Goal: Find contact information: Find contact information

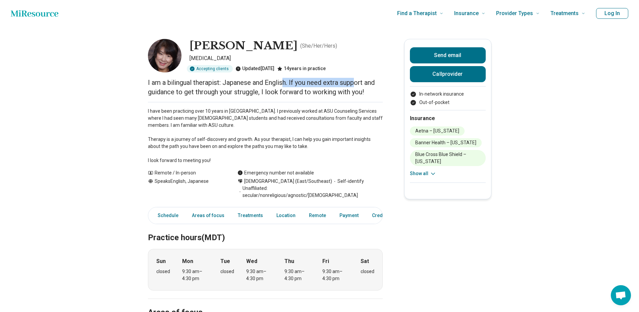
drag, startPoint x: 287, startPoint y: 85, endPoint x: 360, endPoint y: 75, distance: 73.7
drag, startPoint x: 360, startPoint y: 75, endPoint x: 360, endPoint y: 81, distance: 5.7
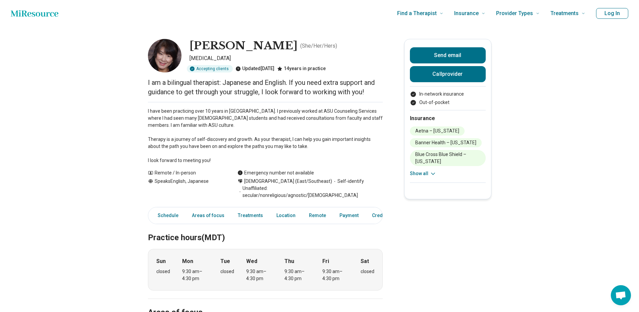
click at [360, 81] on p "I am a bilingual therapist: Japanese and English. If you need extra support and…" at bounding box center [265, 87] width 235 height 19
click at [360, 79] on p "I am a bilingual therapist: Japanese and English. If you need extra support and…" at bounding box center [265, 87] width 235 height 19
click at [360, 78] on p "I am a bilingual therapist: Japanese and English. If you need extra support and…" at bounding box center [265, 87] width 235 height 19
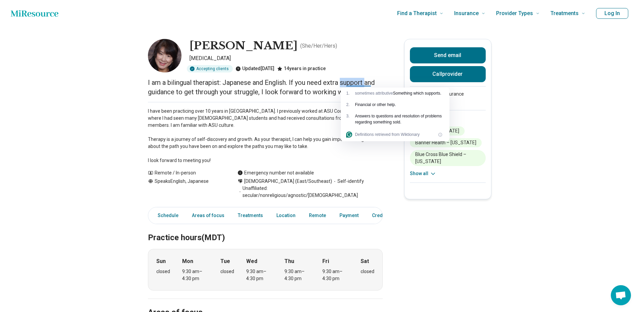
click at [360, 78] on p "I am a bilingual therapist: Japanese and English. If you need extra support and…" at bounding box center [265, 87] width 235 height 19
click at [378, 57] on p "[MEDICAL_DATA]" at bounding box center [286, 58] width 193 height 8
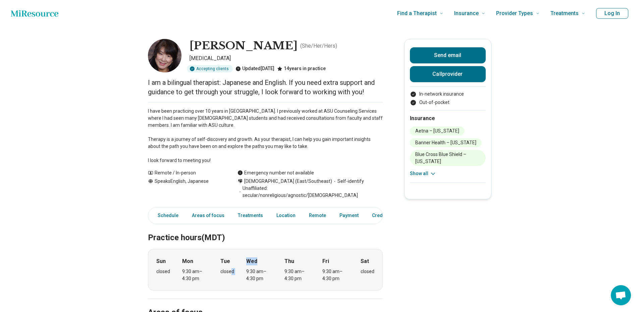
drag, startPoint x: 243, startPoint y: 267, endPoint x: 235, endPoint y: 267, distance: 8.1
click at [235, 267] on div "Sun closed Mon 9:30 am – 4:30 pm Tue closed Wed 9:30 am – 4:30 pm Thu 9:30 am –…" at bounding box center [265, 270] width 235 height 42
click at [234, 268] on div "closed" at bounding box center [227, 271] width 14 height 7
drag, startPoint x: 235, startPoint y: 267, endPoint x: 221, endPoint y: 262, distance: 14.8
click at [221, 262] on div "Sun closed Mon 9:30 am – 4:30 pm Tue closed Wed 9:30 am – 4:30 pm Thu 9:30 am –…" at bounding box center [265, 270] width 235 height 42
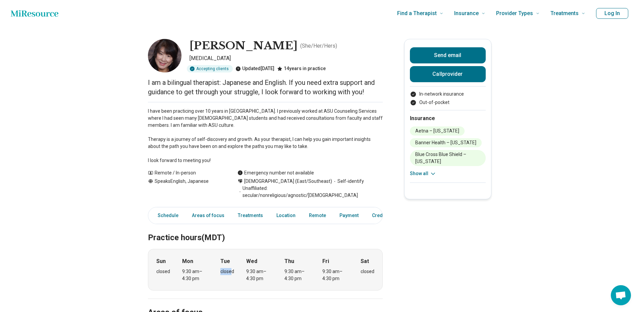
click at [221, 262] on div "Sun closed Mon 9:30 am – 4:30 pm Tue closed Wed 9:30 am – 4:30 pm Thu 9:30 am –…" at bounding box center [265, 270] width 235 height 42
